Goal: Check status

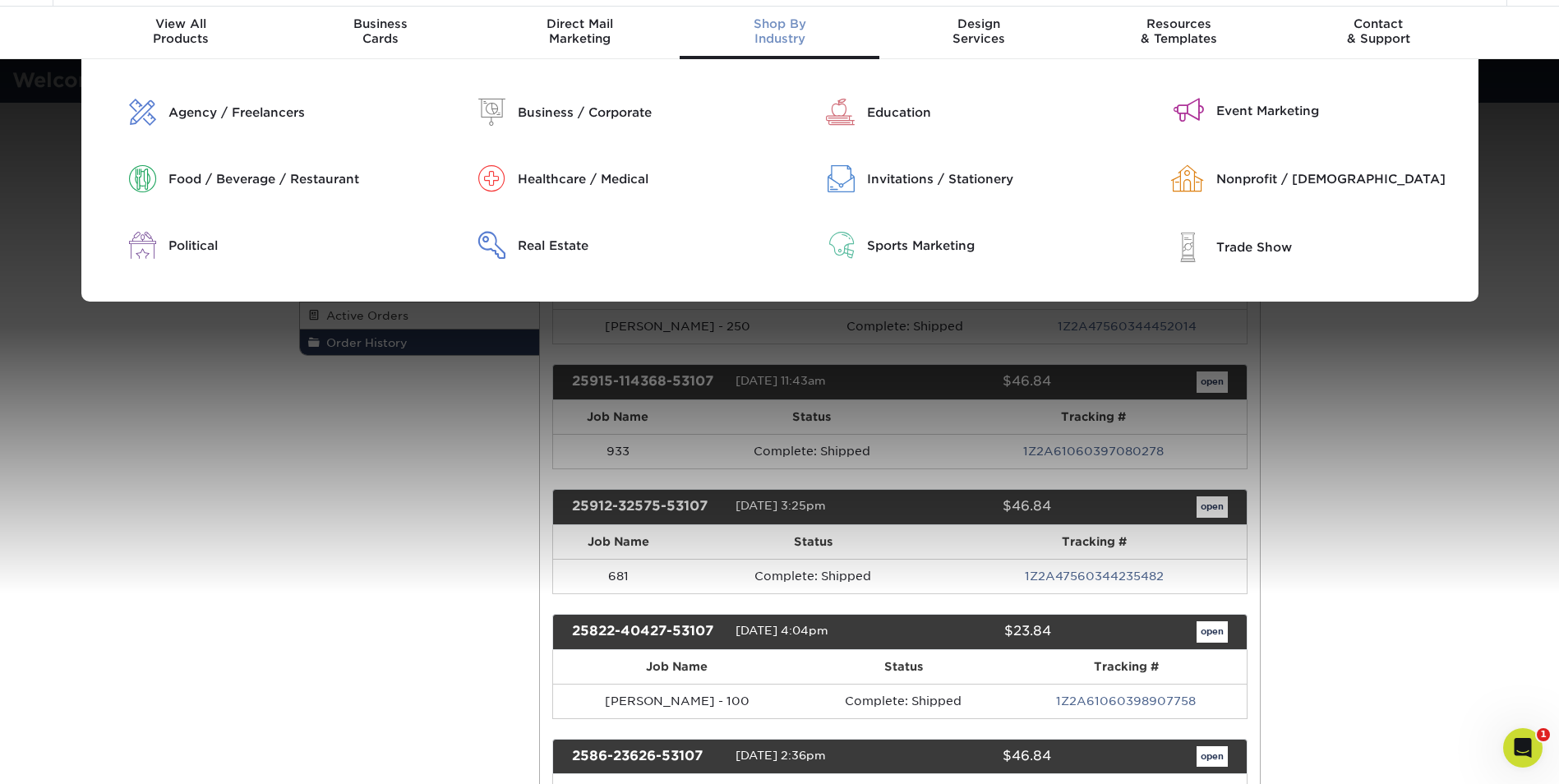
scroll to position [47, 0]
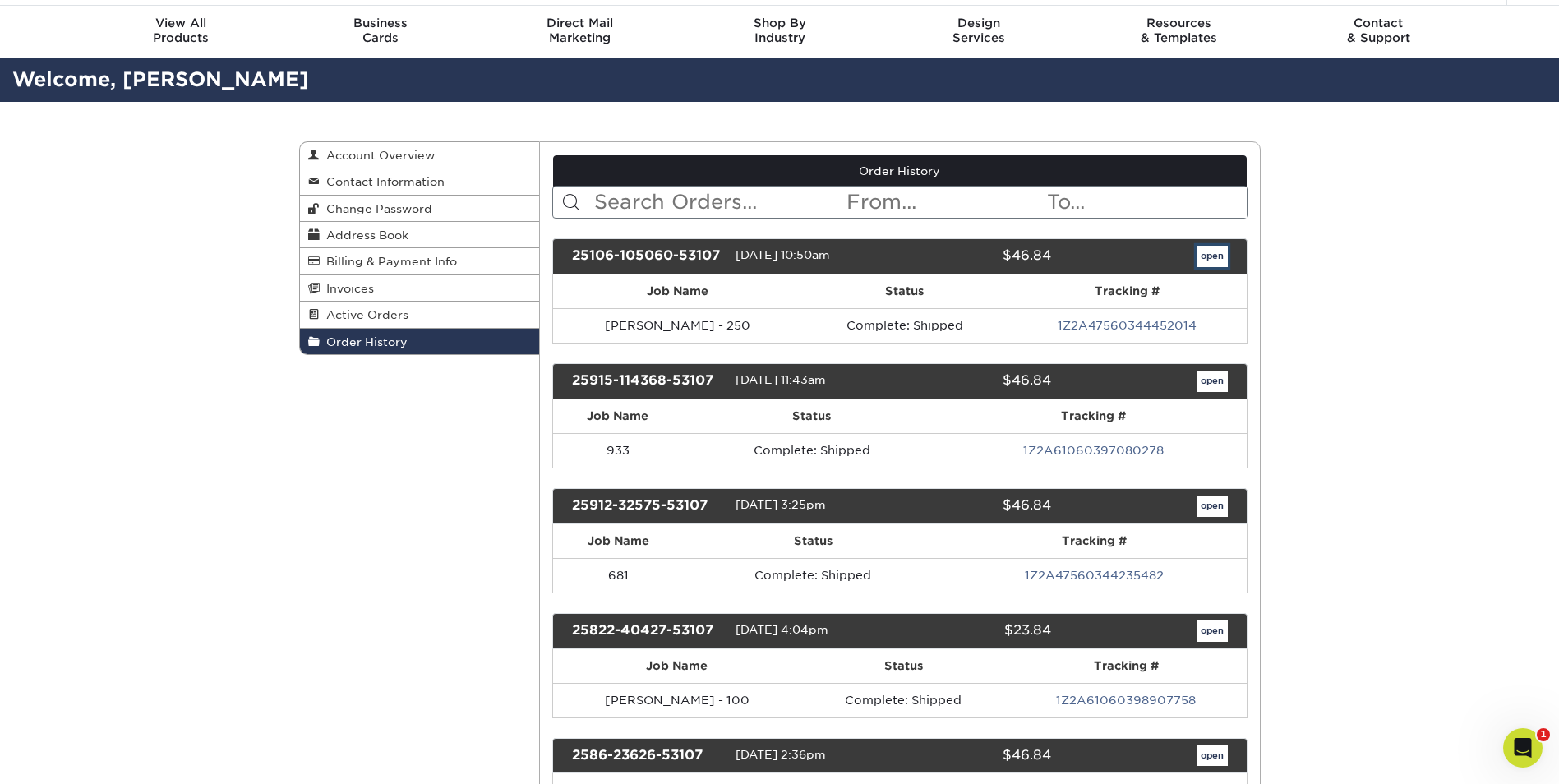
click at [1206, 253] on link "open" at bounding box center [1212, 256] width 31 height 21
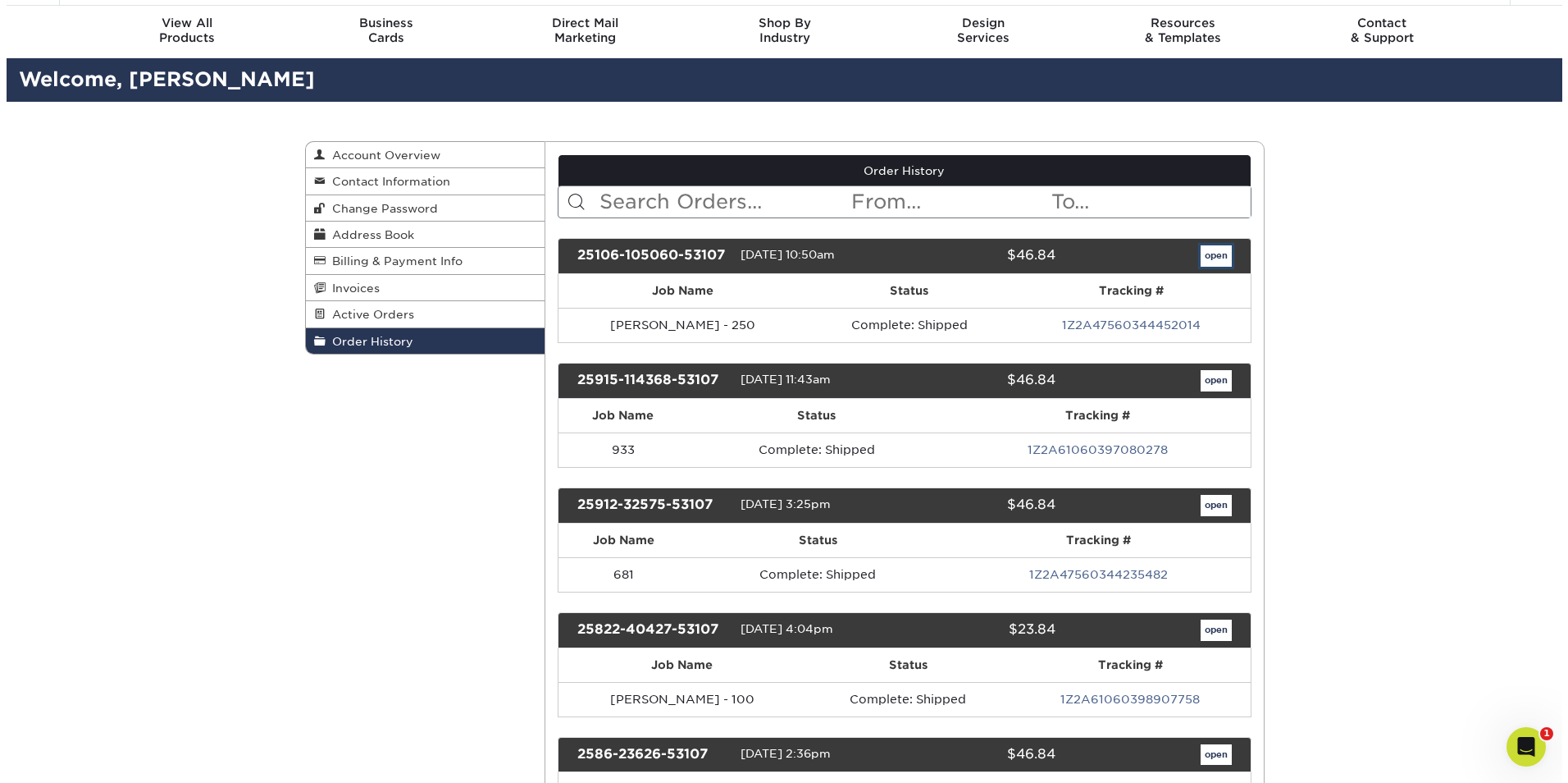
scroll to position [0, 0]
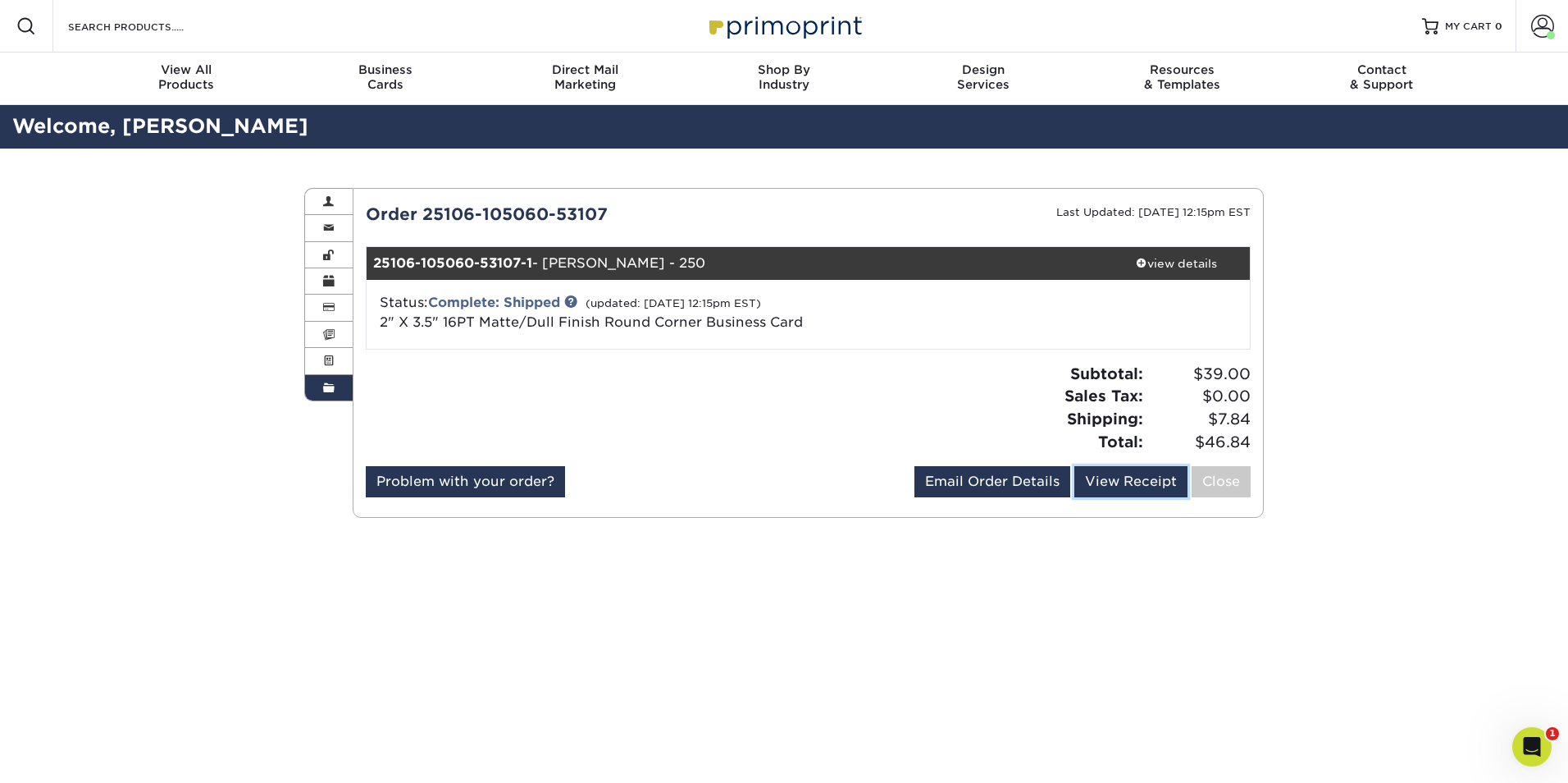
click at [1110, 484] on link "View Receipt" at bounding box center [1130, 481] width 113 height 31
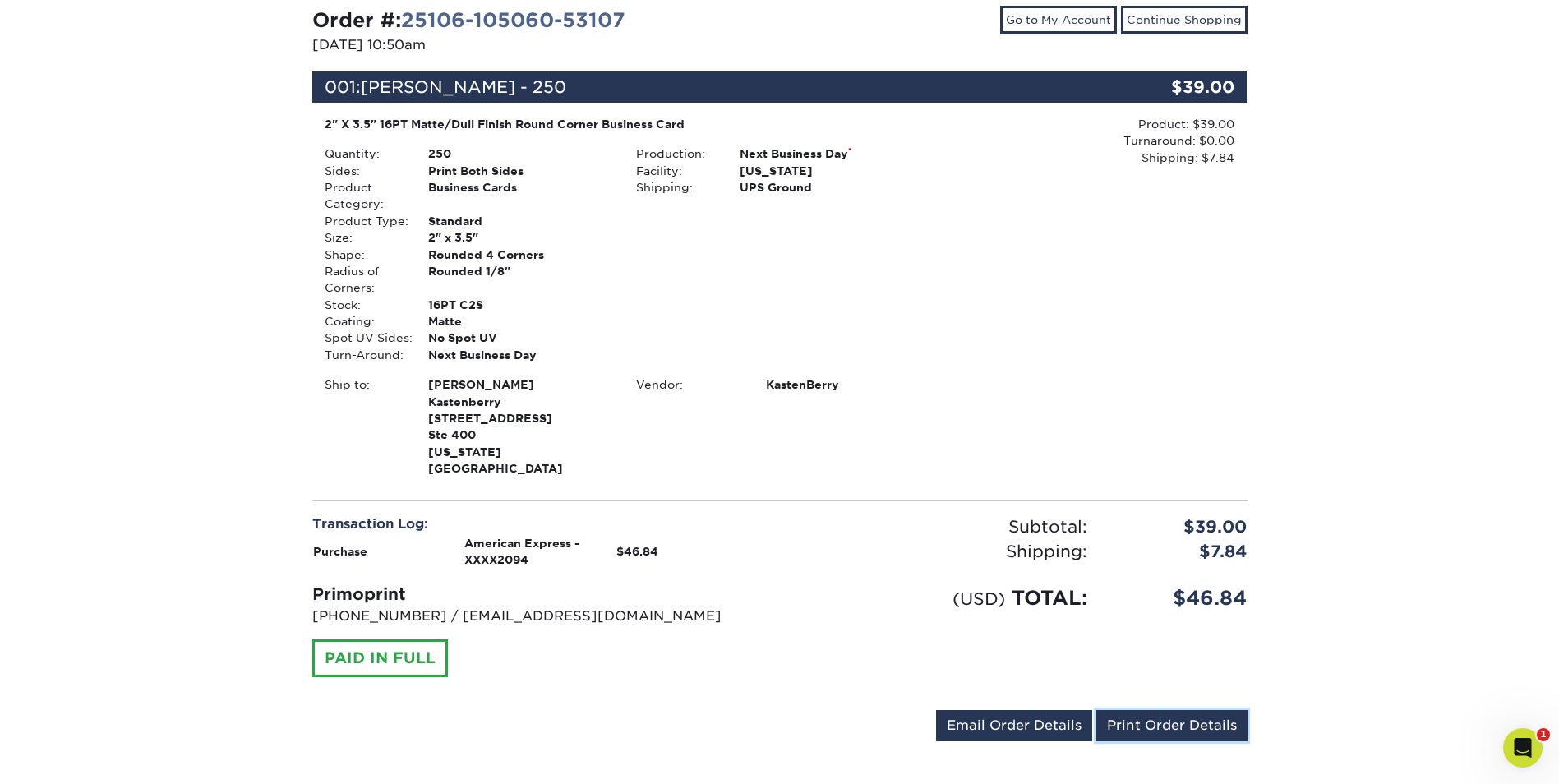
click at [1152, 711] on link "Print Order Details" at bounding box center [1172, 725] width 151 height 31
